Goal: Navigation & Orientation: Go to known website

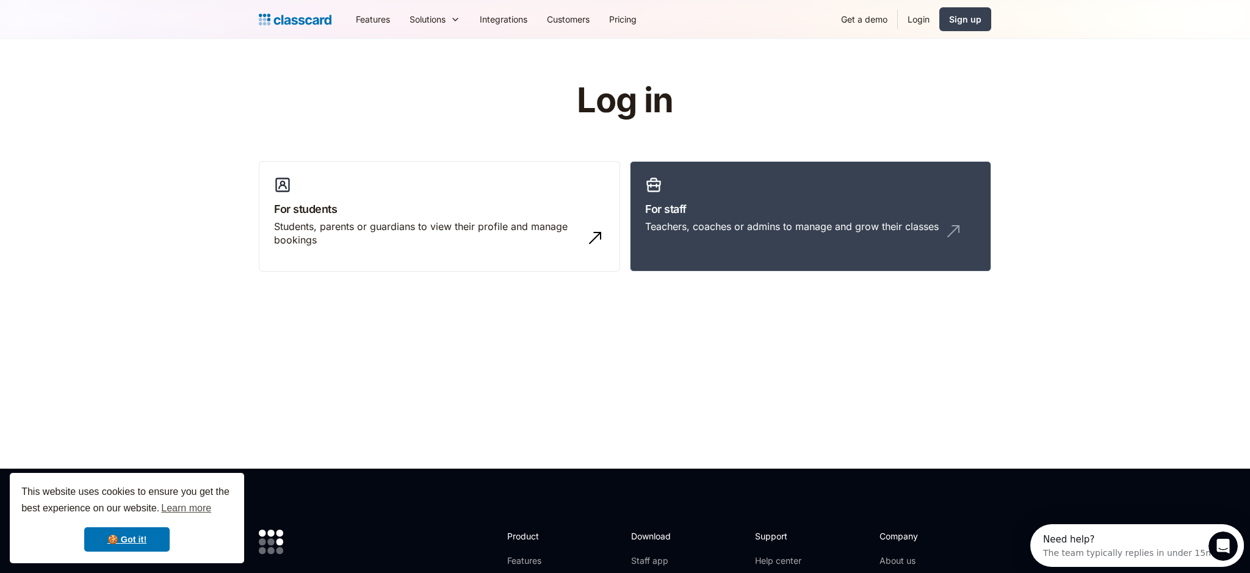
click at [917, 16] on link "Login" at bounding box center [919, 18] width 42 height 27
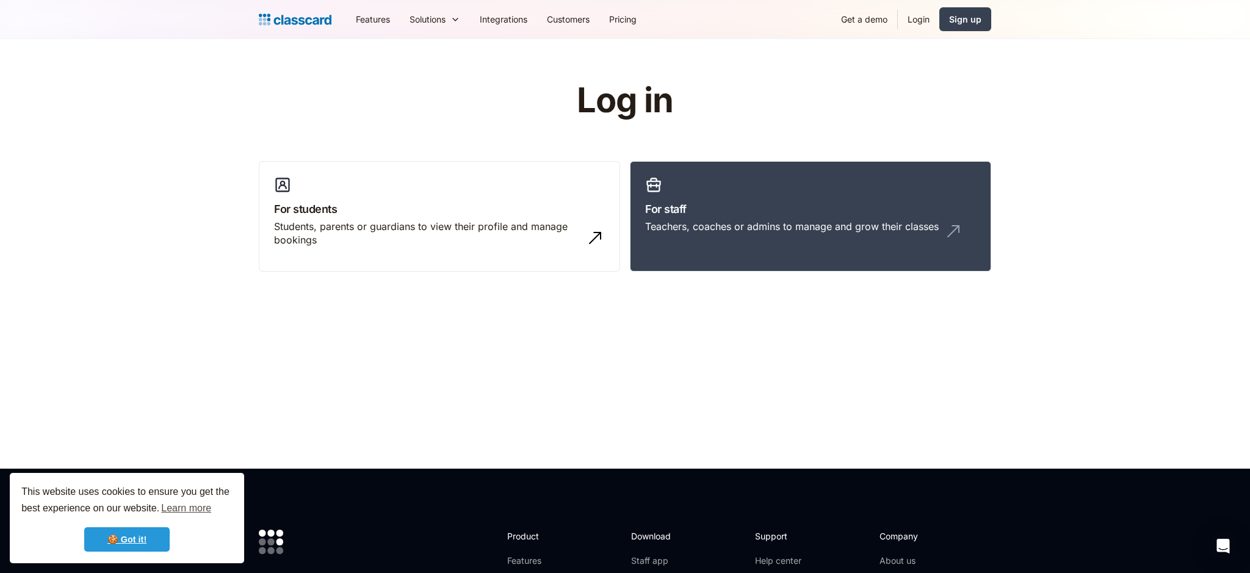
click at [139, 532] on link "🍪 Got it!" at bounding box center [126, 539] width 85 height 24
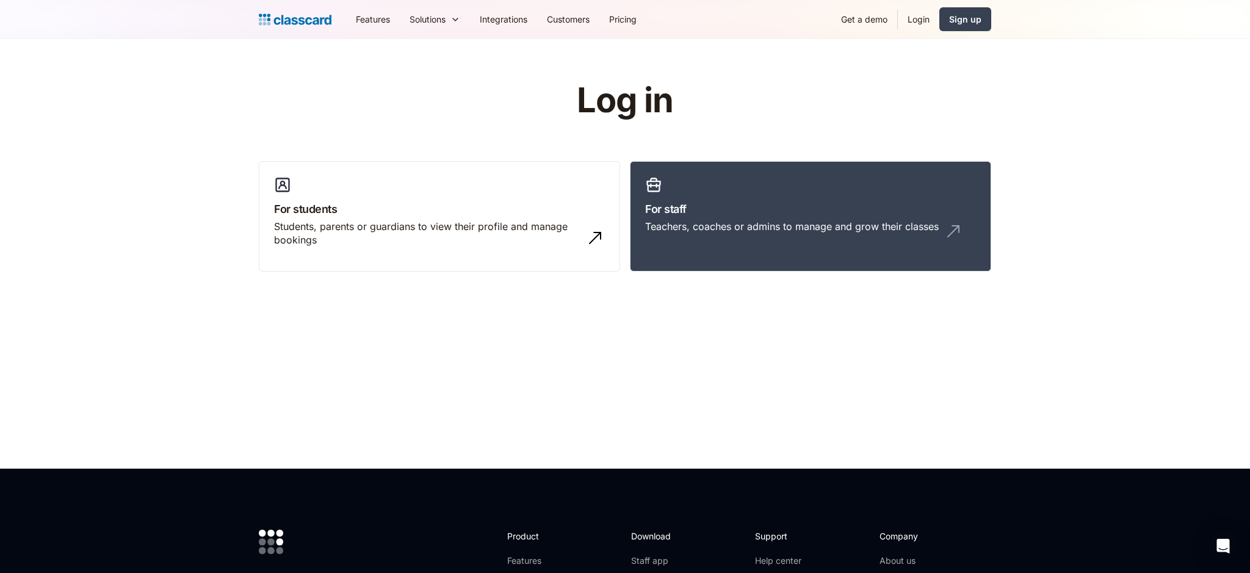
click at [911, 18] on link "Login" at bounding box center [919, 18] width 42 height 27
click at [698, 201] on h3 "For staff" at bounding box center [810, 209] width 331 height 16
